Goal: Information Seeking & Learning: Check status

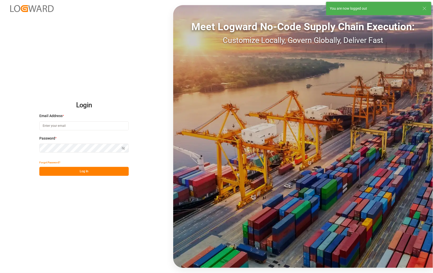
type input "[PERSON_NAME][EMAIL_ADDRESS][DOMAIN_NAME]"
click at [86, 170] on button "Log In" at bounding box center [83, 171] width 89 height 9
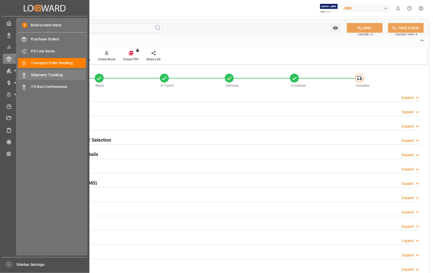
click at [44, 75] on span "Shipment Tracking" at bounding box center [58, 74] width 55 height 5
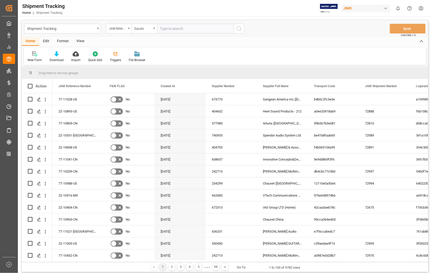
click at [204, 30] on input "text" at bounding box center [195, 29] width 77 height 10
type input "6312319775"
click at [239, 29] on icon "search button" at bounding box center [239, 29] width 6 height 6
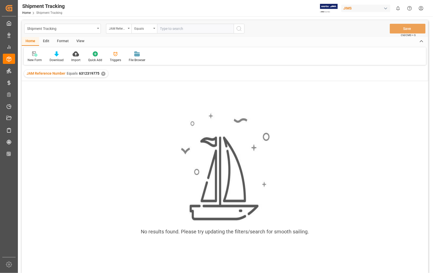
click at [196, 28] on input "text" at bounding box center [195, 29] width 77 height 10
paste input "6312319775"
type input "6312319775"
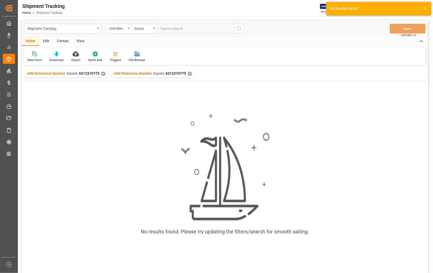
click at [188, 73] on div "✕" at bounding box center [190, 74] width 4 height 4
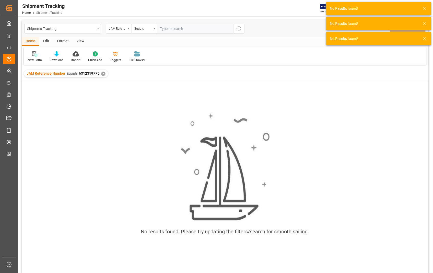
click at [101, 74] on div "✕" at bounding box center [103, 74] width 4 height 4
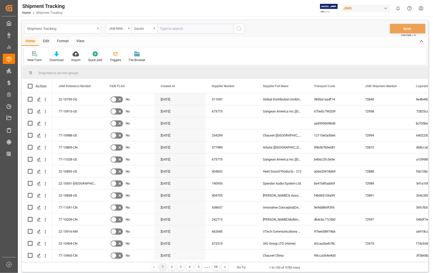
click at [98, 29] on div "Shipment Tracking" at bounding box center [62, 29] width 77 height 10
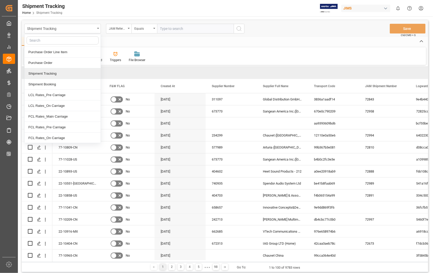
click at [63, 72] on div "Shipment Tracking" at bounding box center [63, 73] width 76 height 11
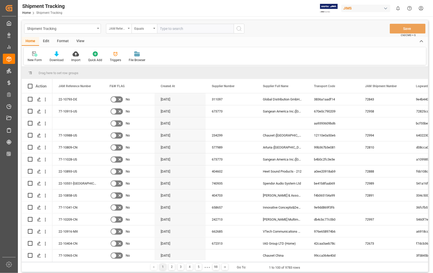
click at [127, 27] on div "JAM Reference Number" at bounding box center [119, 29] width 26 height 10
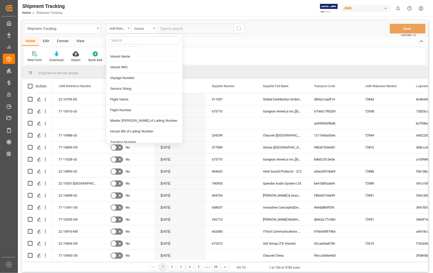
scroll to position [340, 0]
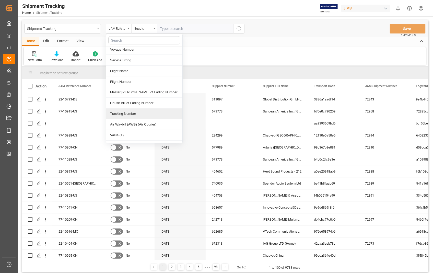
click at [138, 109] on div "Tracking Number" at bounding box center [144, 114] width 76 height 11
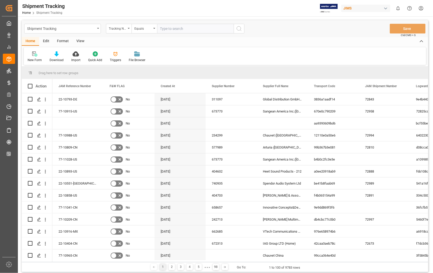
click at [185, 25] on input "text" at bounding box center [195, 29] width 77 height 10
paste input "6312319775"
type input "6312319775"
click at [241, 29] on icon "search button" at bounding box center [239, 29] width 6 height 6
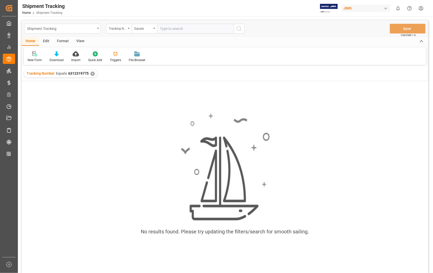
click at [98, 28] on icon "open menu" at bounding box center [98, 28] width 2 height 1
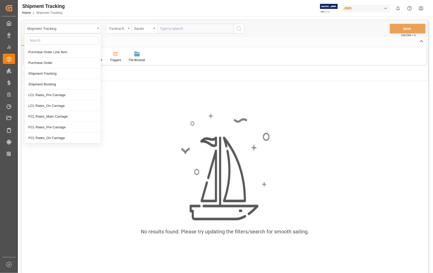
click at [129, 29] on div "Tracking Number" at bounding box center [119, 29] width 26 height 10
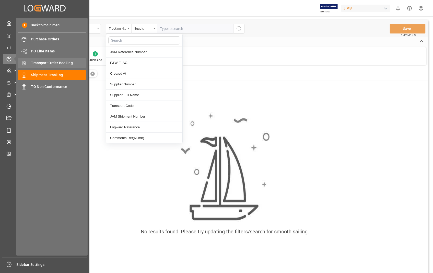
click at [62, 62] on span "Transport Order Booking" at bounding box center [58, 62] width 55 height 5
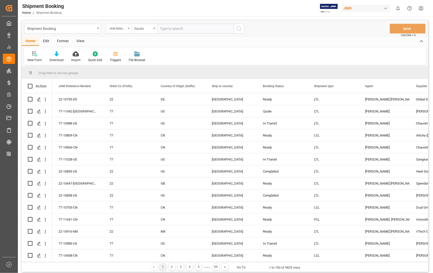
click at [128, 28] on icon "open menu" at bounding box center [129, 28] width 2 height 1
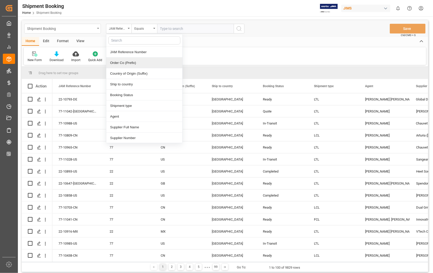
click at [99, 27] on div "Shipment Booking" at bounding box center [62, 29] width 77 height 10
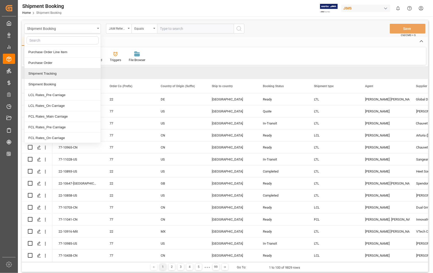
click at [67, 76] on div "Shipment Tracking" at bounding box center [63, 73] width 76 height 11
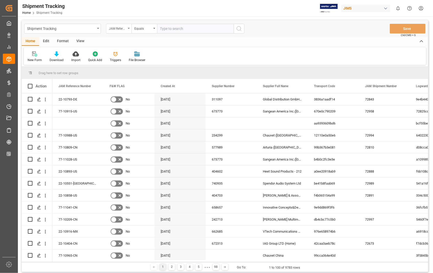
click at [128, 28] on icon "open menu" at bounding box center [129, 28] width 2 height 1
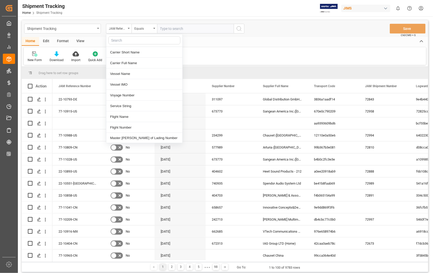
scroll to position [312, 0]
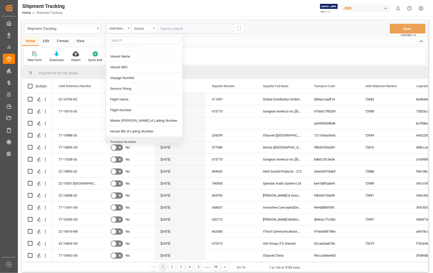
click at [135, 139] on div "Tracking Number" at bounding box center [144, 142] width 76 height 11
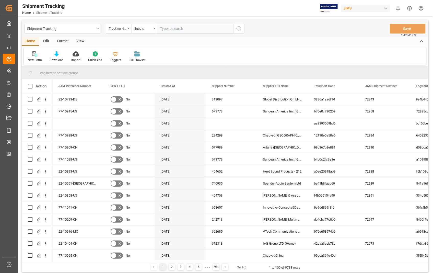
click at [173, 26] on input "text" at bounding box center [195, 29] width 77 height 10
paste input "6312319775"
type input "6312319775"
click at [239, 31] on icon "search button" at bounding box center [239, 29] width 6 height 6
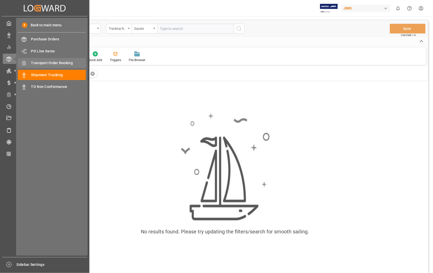
click at [51, 63] on span "Transport Order Booking" at bounding box center [58, 62] width 55 height 5
